Goal: Information Seeking & Learning: Learn about a topic

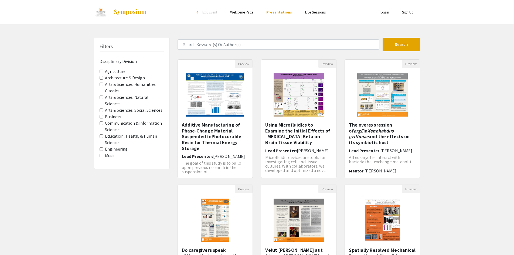
click at [113, 70] on label "Agriculture" at bounding box center [115, 71] width 21 height 6
click at [103, 70] on Division-Agriculture "Agriculture" at bounding box center [102, 72] width 4 height 4
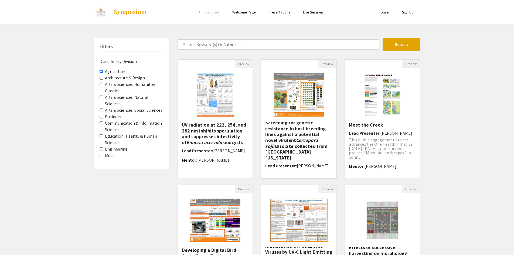
click at [320, 163] on span "[PERSON_NAME]" at bounding box center [313, 166] width 32 height 6
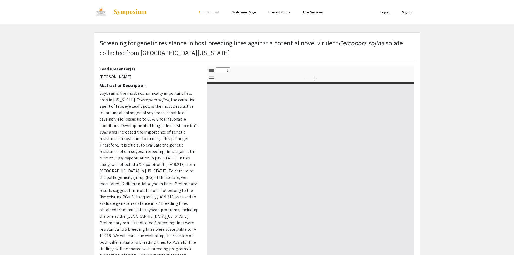
select select "custom"
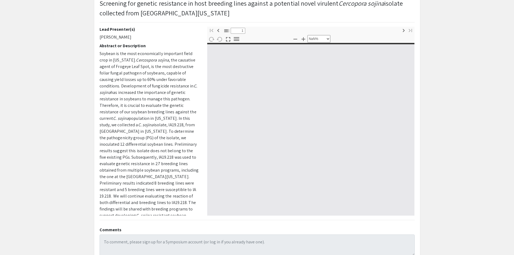
scroll to position [81, 0]
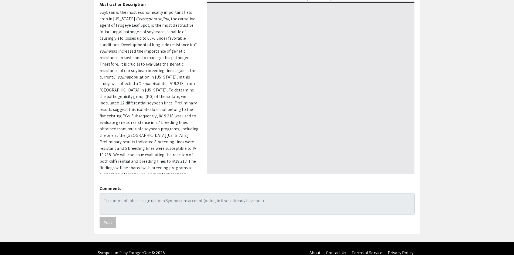
type input "0"
select select "custom"
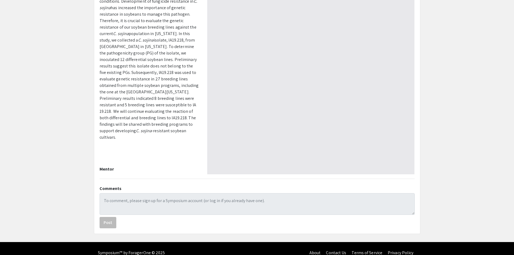
scroll to position [46, 0]
type input "1"
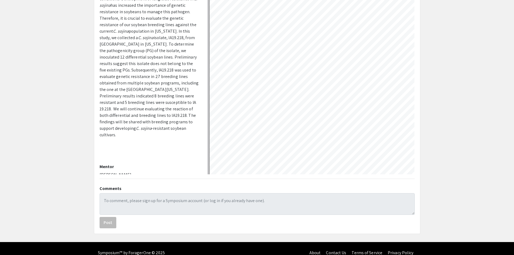
select select "auto"
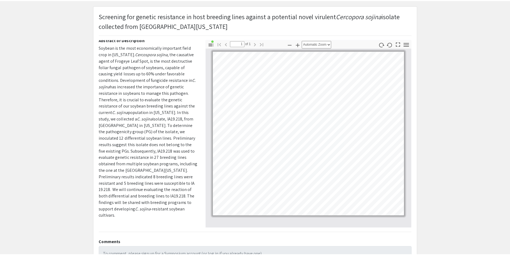
scroll to position [0, 0]
